Goal: Task Accomplishment & Management: Use online tool/utility

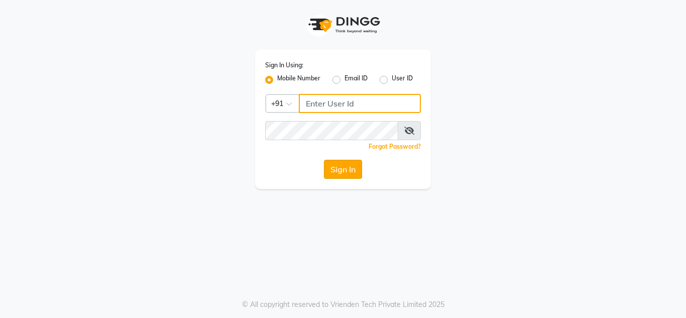
type input "7890011666"
click at [327, 165] on button "Sign In" at bounding box center [343, 169] width 38 height 19
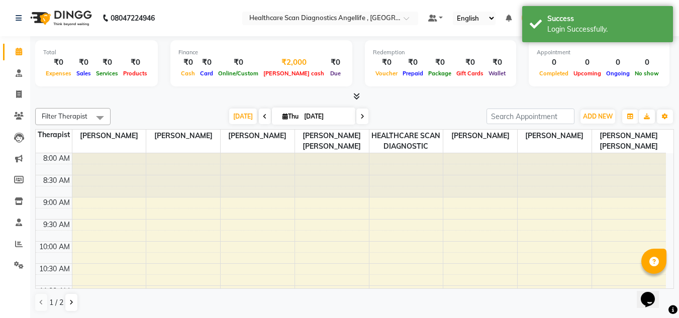
click at [267, 72] on span "[PERSON_NAME] cash" at bounding box center [294, 73] width 66 height 7
select select "4606"
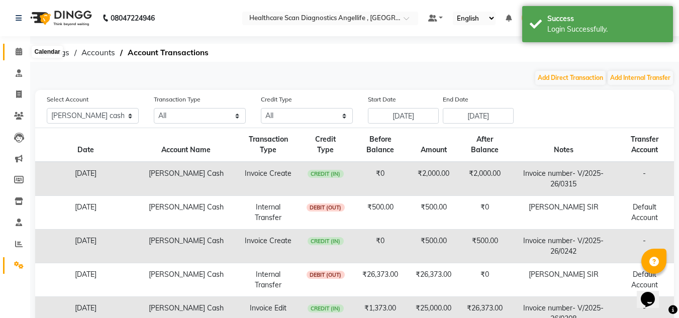
click at [20, 53] on icon at bounding box center [19, 52] width 7 height 8
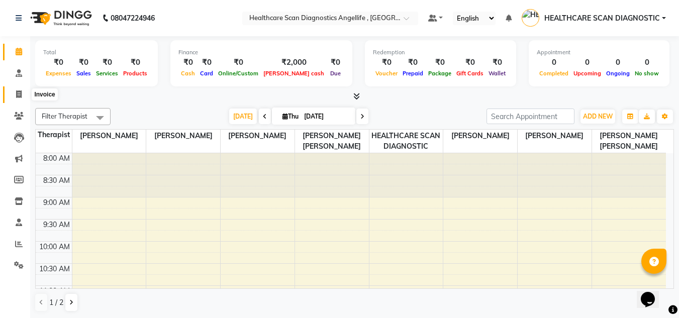
click at [25, 95] on span at bounding box center [19, 95] width 18 height 12
select select "5671"
select select "service"
